Goal: Task Accomplishment & Management: Manage account settings

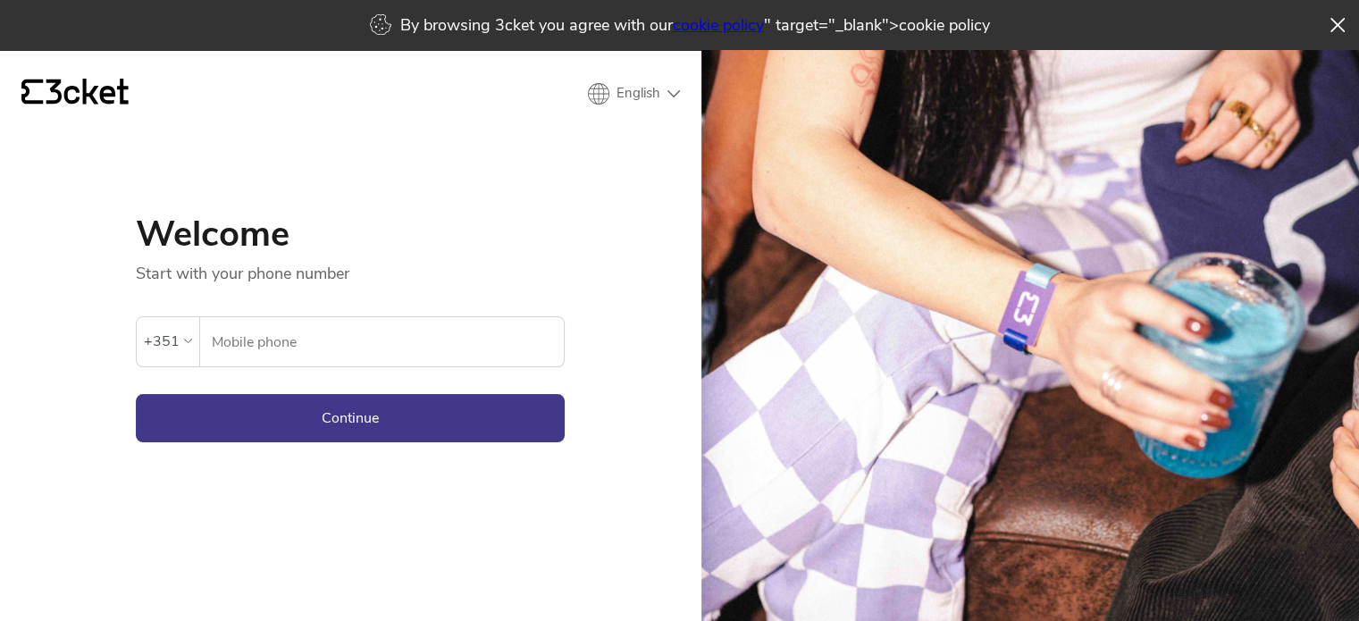
click at [184, 340] on icon at bounding box center [188, 341] width 8 height 4
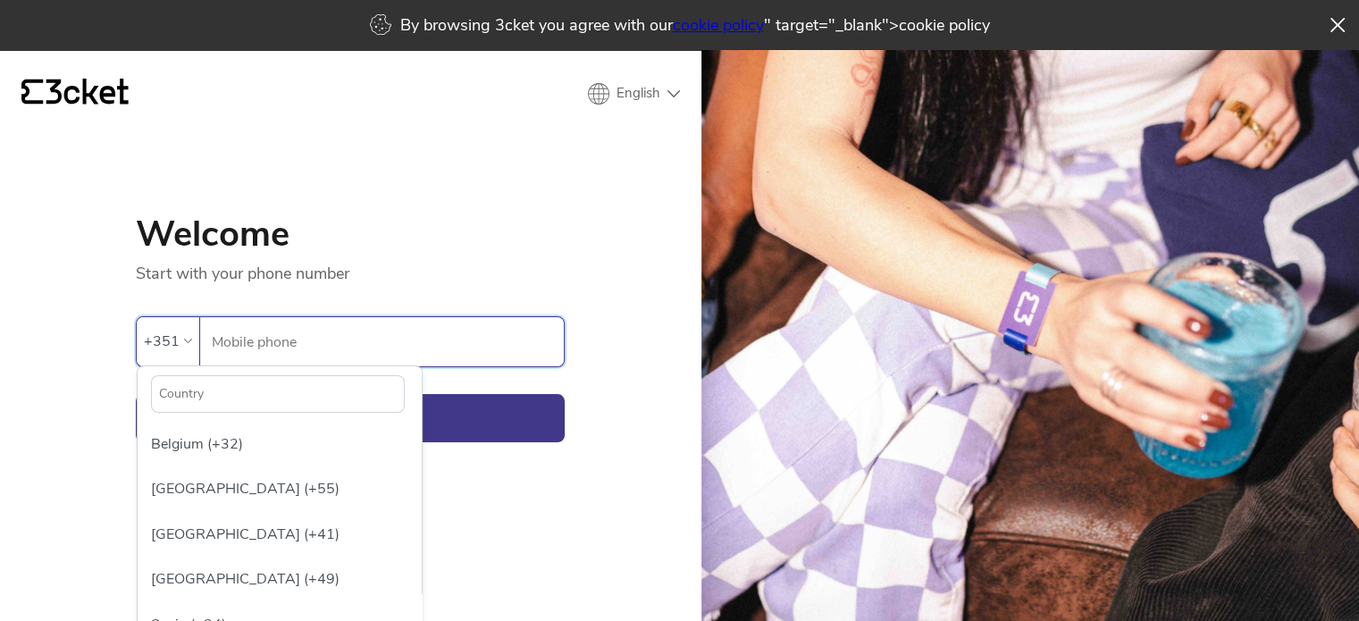
click at [244, 331] on input "Mobile phone" at bounding box center [387, 341] width 353 height 49
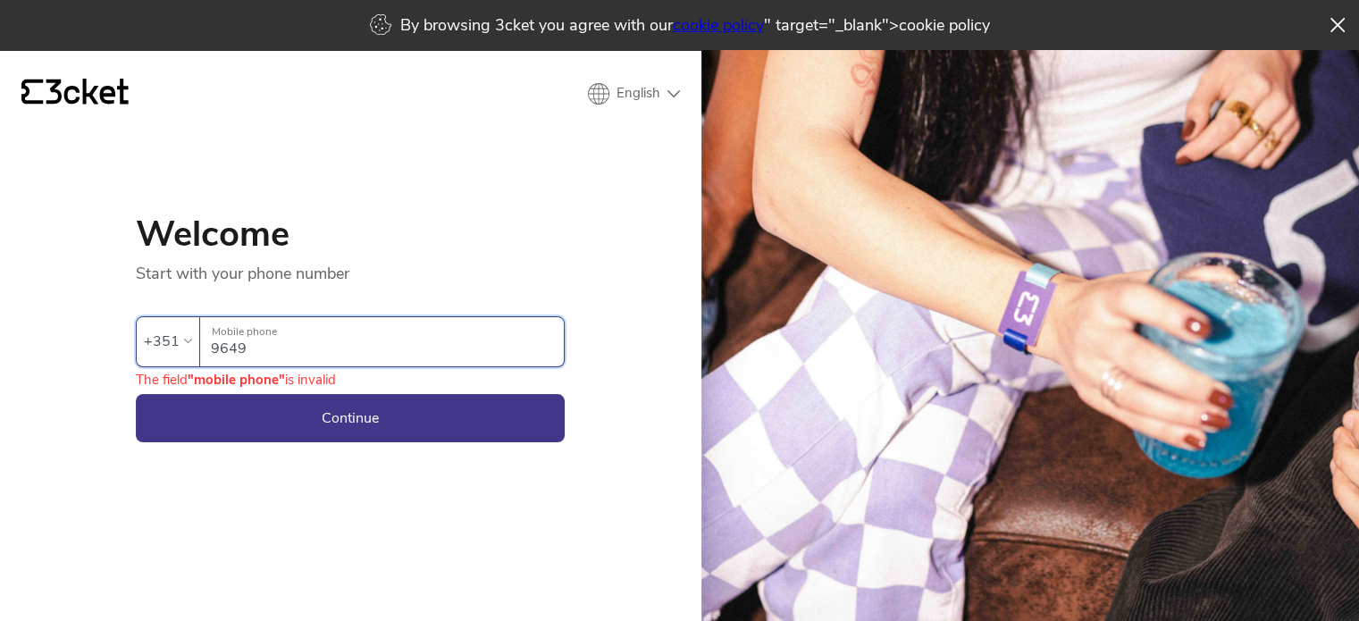
type input "964948293"
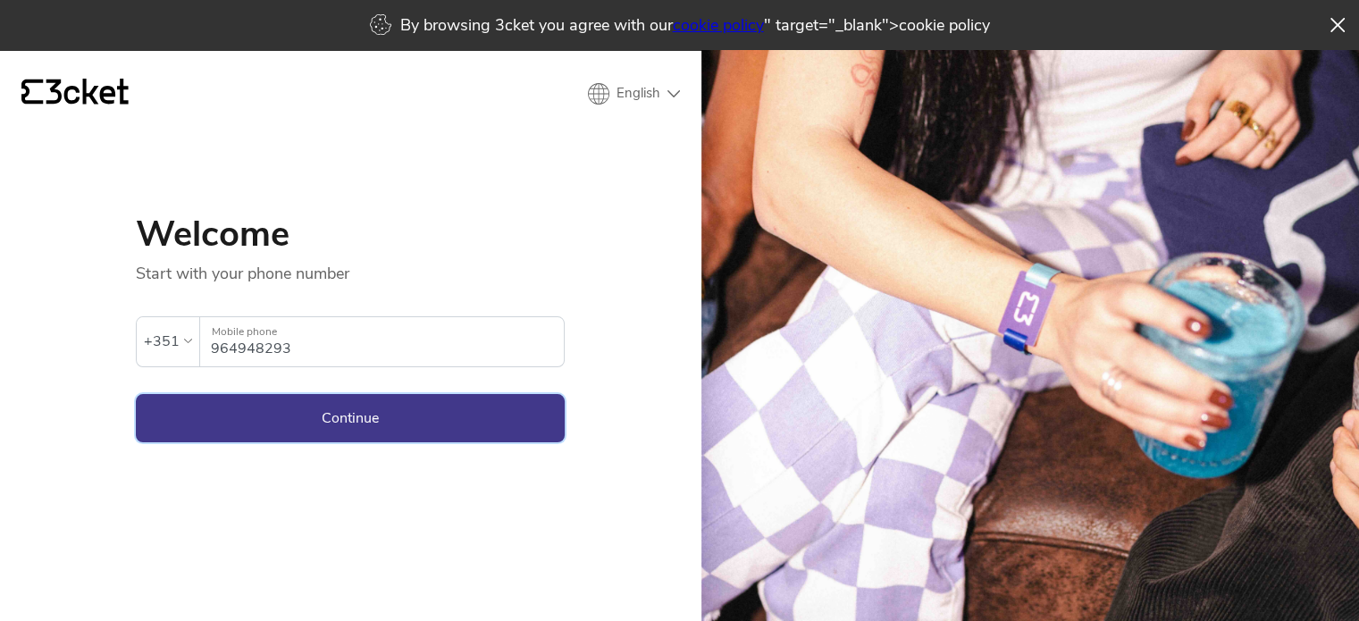
click at [358, 440] on button "Continue" at bounding box center [350, 418] width 429 height 48
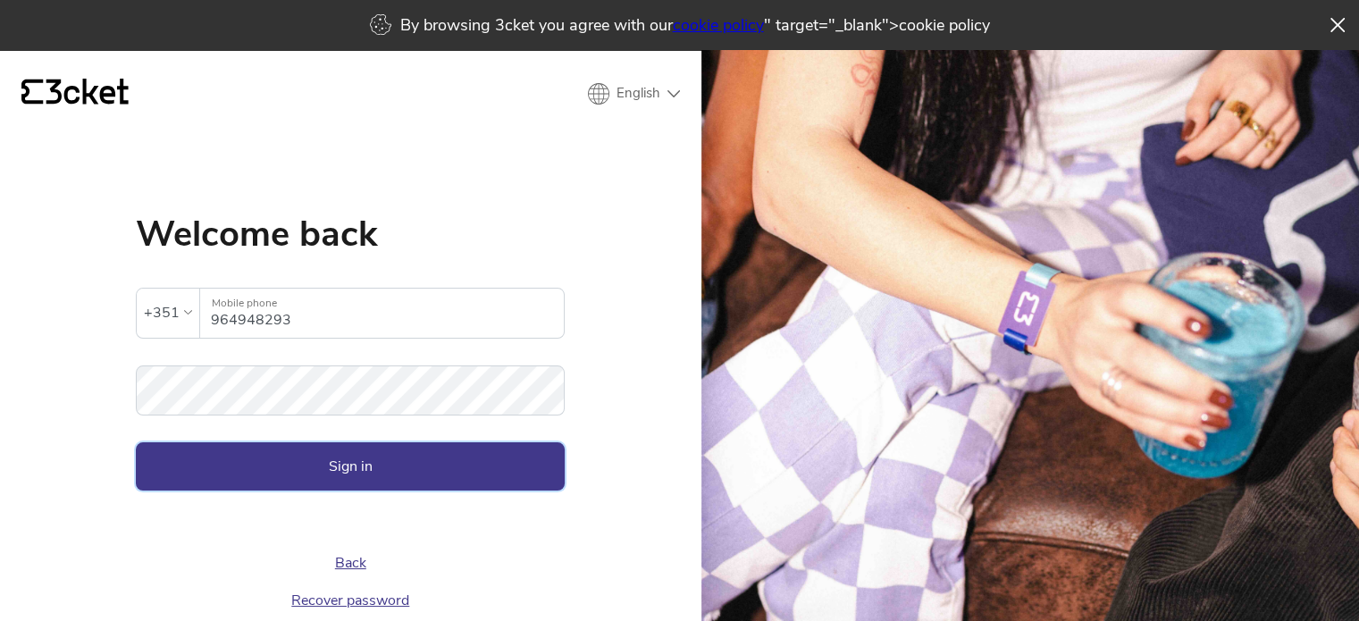
click at [511, 442] on button "Sign in" at bounding box center [350, 466] width 429 height 48
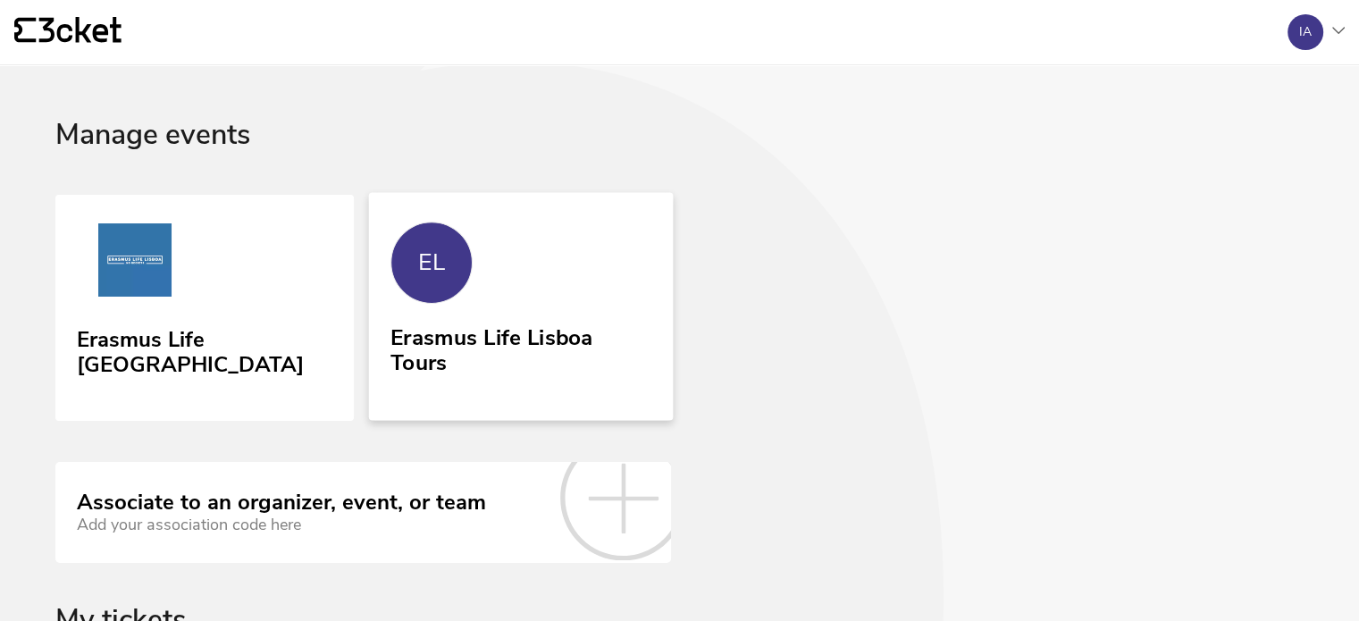
click at [610, 297] on link "EL Erasmus Life Lisboa Tours" at bounding box center [521, 306] width 305 height 228
